Goal: Check status: Check status

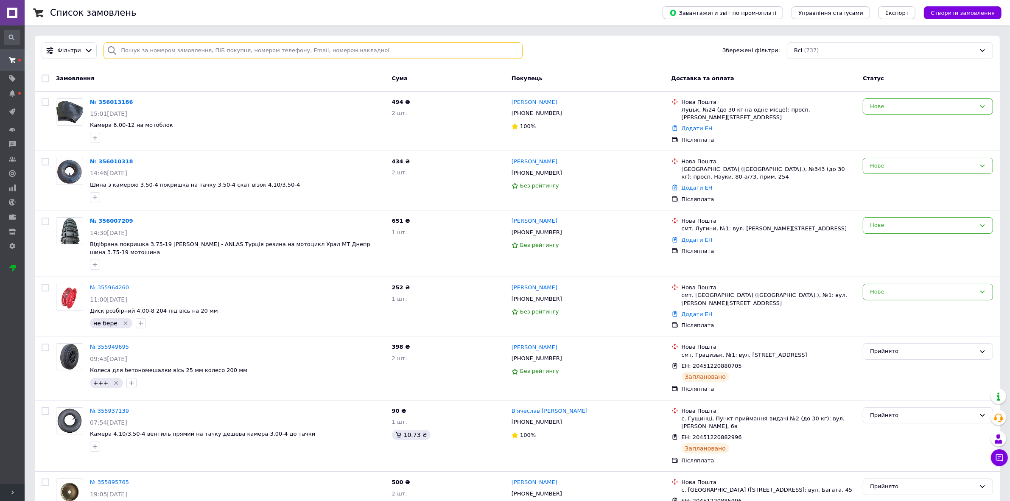
click at [147, 47] on input "search" at bounding box center [313, 50] width 419 height 17
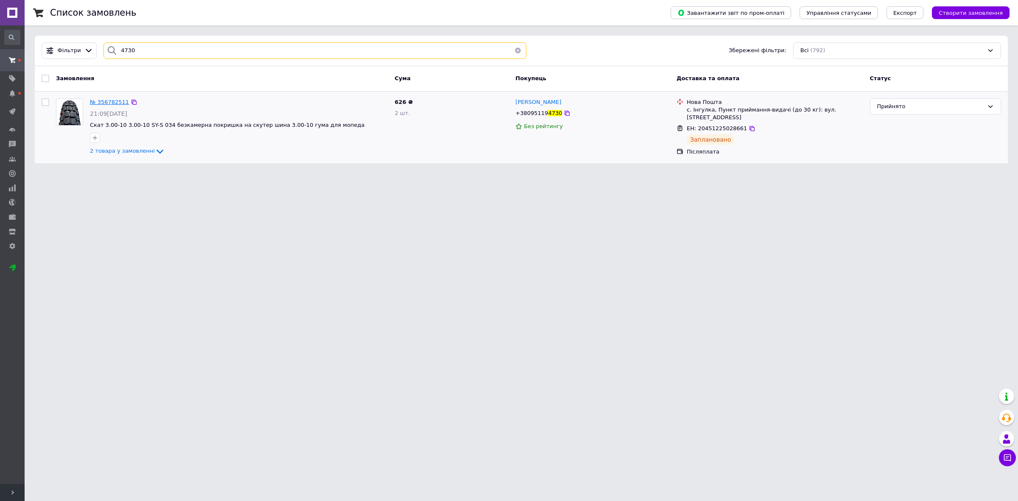
type input "4730"
click at [109, 101] on span "№ 356782511" at bounding box center [109, 102] width 39 height 6
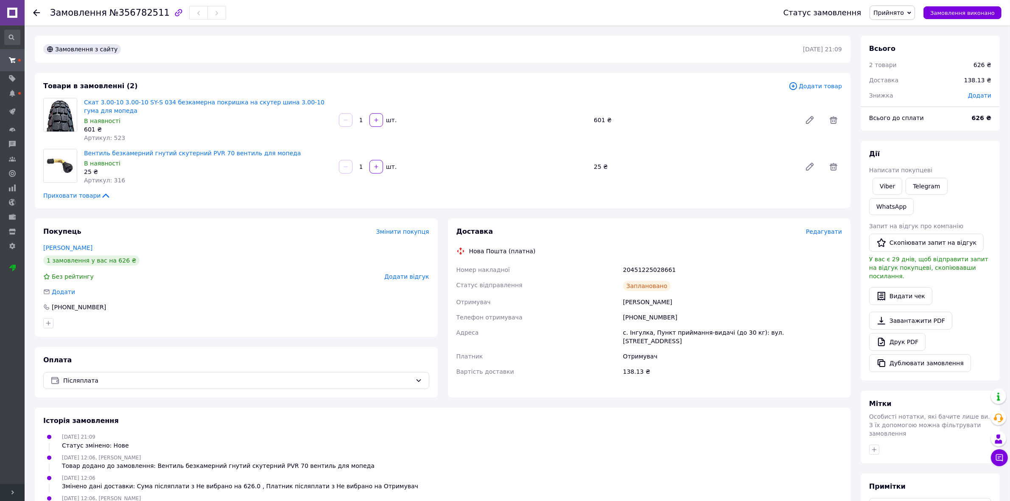
click at [820, 232] on span "Редагувати" at bounding box center [824, 231] width 36 height 7
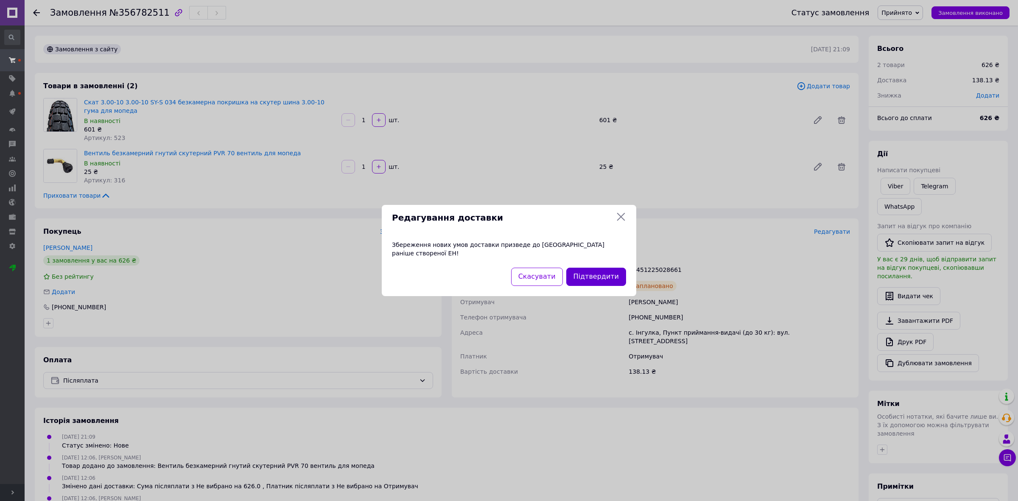
click at [619, 269] on button "Підтвердити" at bounding box center [596, 277] width 60 height 18
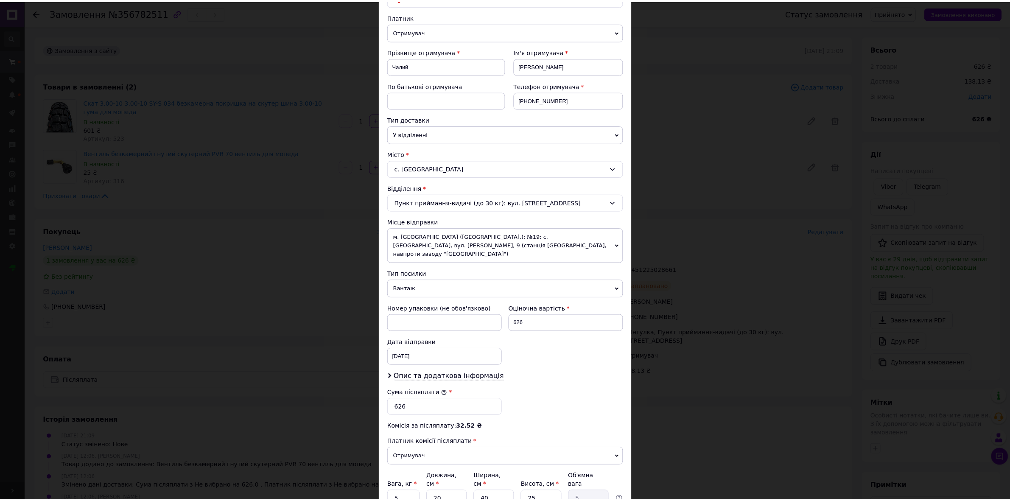
scroll to position [158, 0]
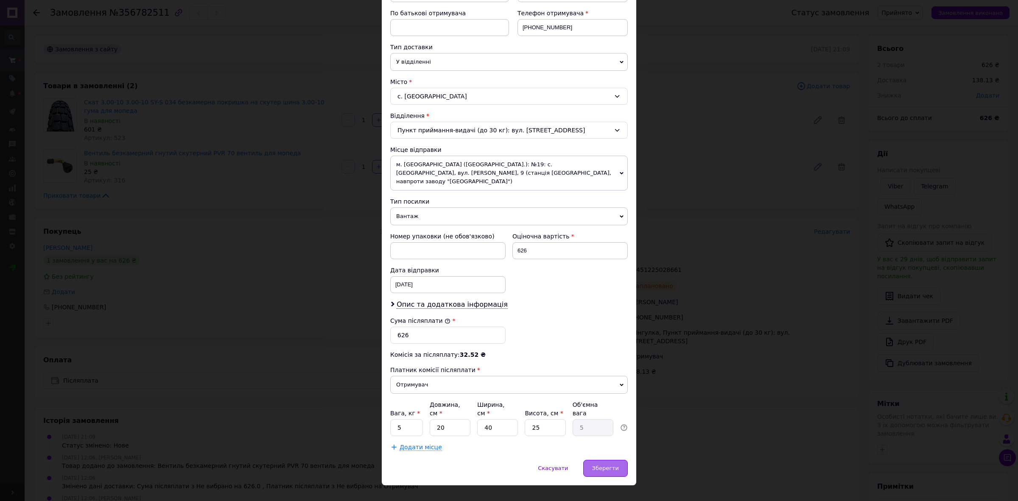
click at [607, 465] on span "Зберегти" at bounding box center [605, 468] width 27 height 6
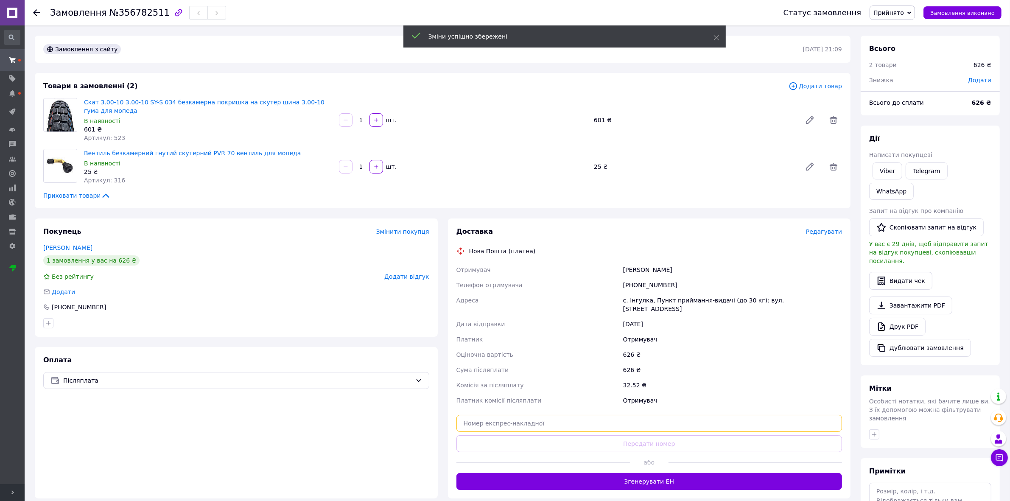
click at [642, 415] on input "text" at bounding box center [650, 423] width 386 height 17
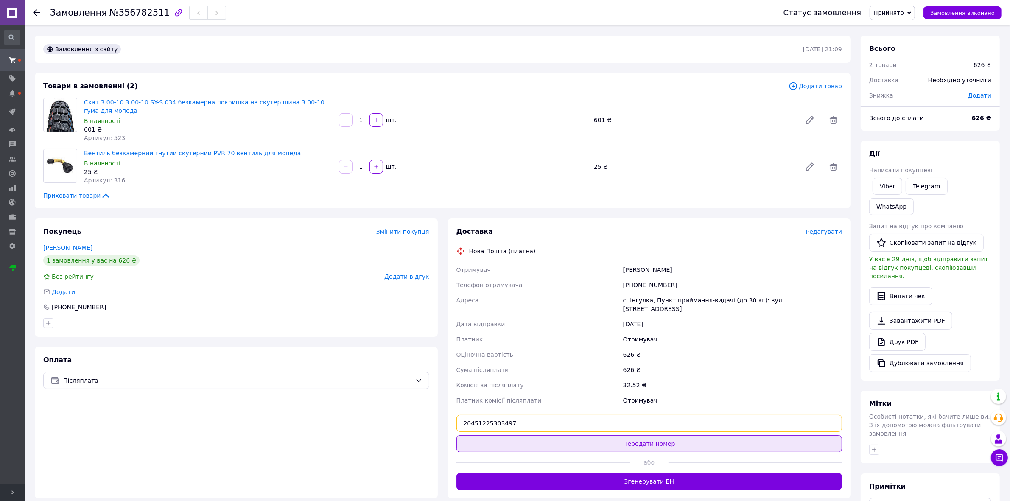
type input "20451225303497"
click at [642, 435] on button "Передати номер" at bounding box center [650, 443] width 386 height 17
